Goal: Check status: Check status

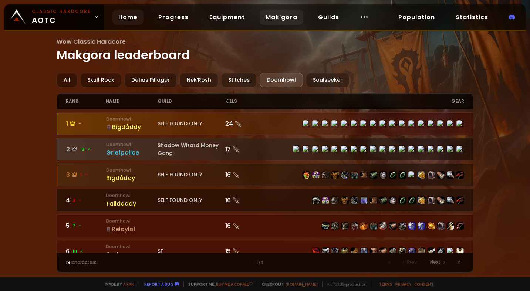
click at [123, 18] on link "Home" at bounding box center [127, 17] width 31 height 15
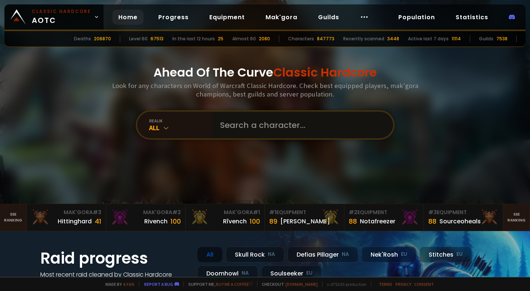
click at [259, 122] on input "text" at bounding box center [300, 125] width 169 height 27
type input "deadnerd"
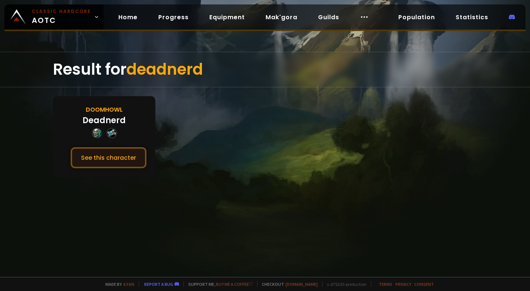
click at [122, 153] on button "See this character" at bounding box center [109, 157] width 76 height 21
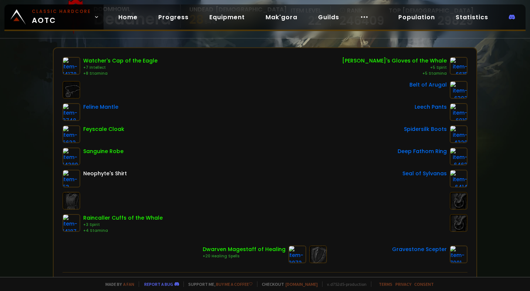
scroll to position [87, 0]
